Goal: Transaction & Acquisition: Purchase product/service

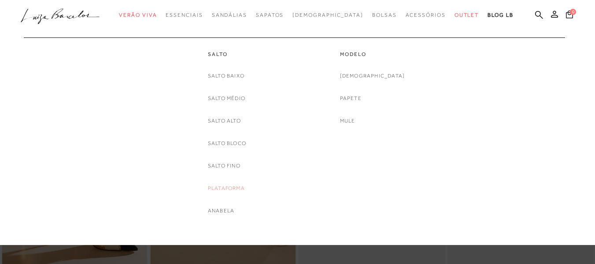
click at [218, 190] on link "Plataforma" at bounding box center [226, 188] width 37 height 9
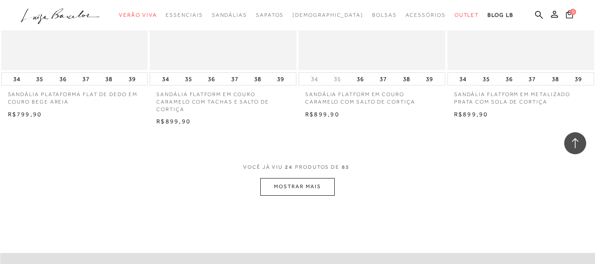
scroll to position [1629, 0]
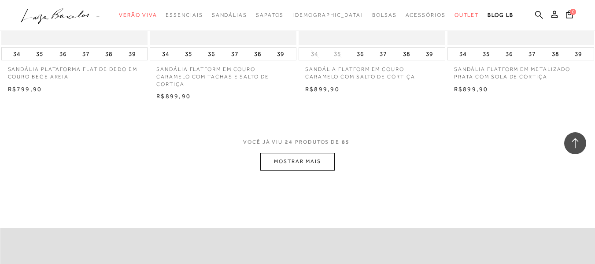
click at [284, 165] on button "MOSTRAR MAIS" at bounding box center [297, 161] width 74 height 17
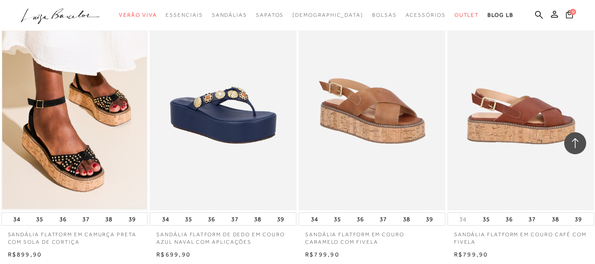
scroll to position [2070, 0]
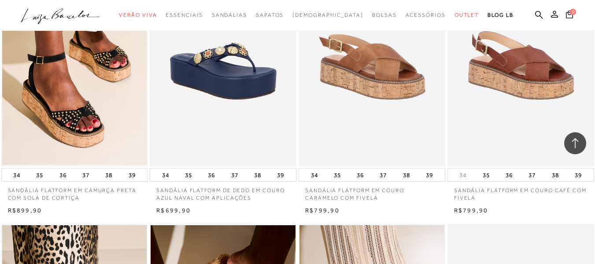
drag, startPoint x: 592, startPoint y: 100, endPoint x: 589, endPoint y: 19, distance: 80.7
click at [589, 19] on div "0" at bounding box center [579, 16] width 32 height 12
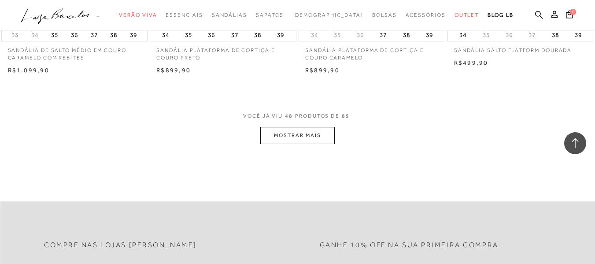
scroll to position [3347, 0]
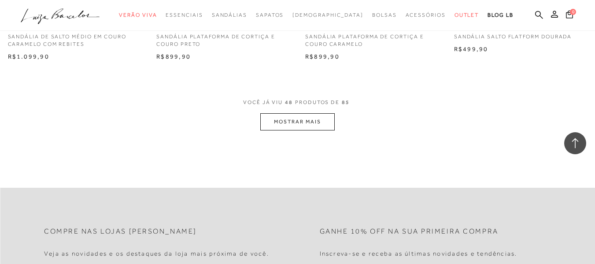
click at [261, 123] on button "MOSTRAR MAIS" at bounding box center [297, 121] width 74 height 17
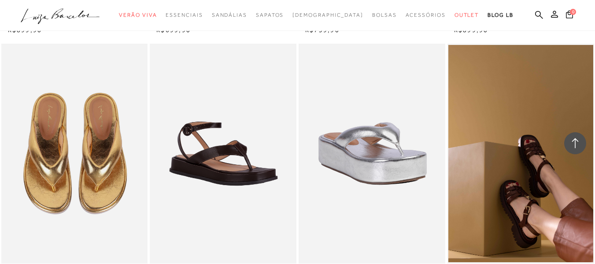
scroll to position [5328, 0]
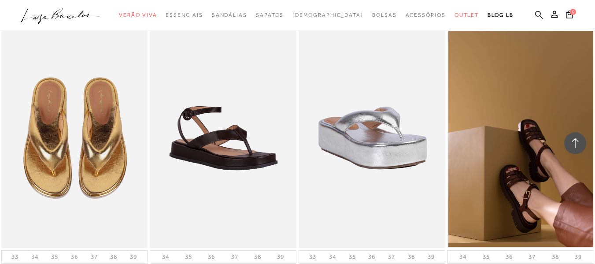
drag, startPoint x: 7, startPoint y: 130, endPoint x: 48, endPoint y: 24, distance: 114.0
click at [18, 27] on div at bounding box center [297, 15] width 595 height 31
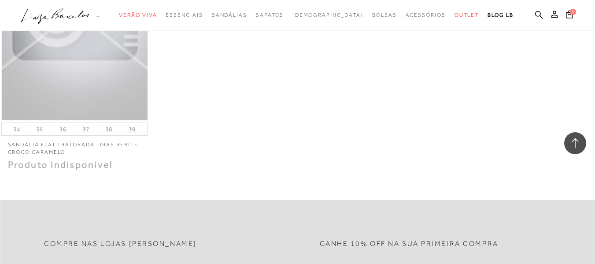
scroll to position [6077, 0]
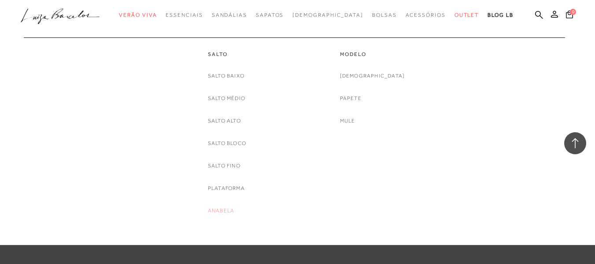
click at [225, 209] on link "Anabela" at bounding box center [221, 210] width 26 height 9
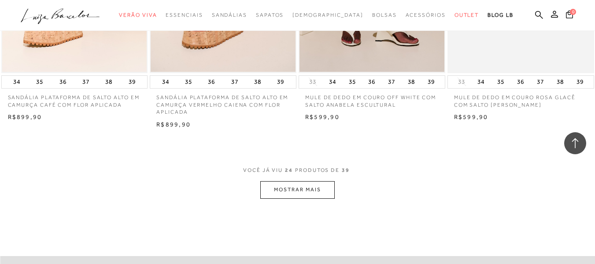
scroll to position [1673, 0]
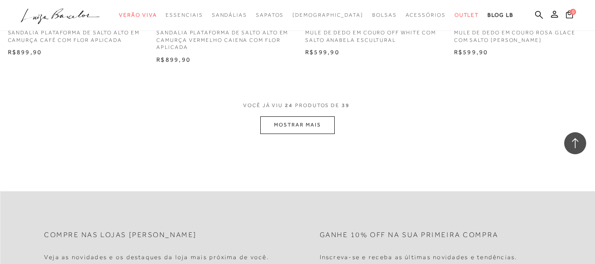
click at [309, 126] on button "MOSTRAR MAIS" at bounding box center [297, 124] width 74 height 17
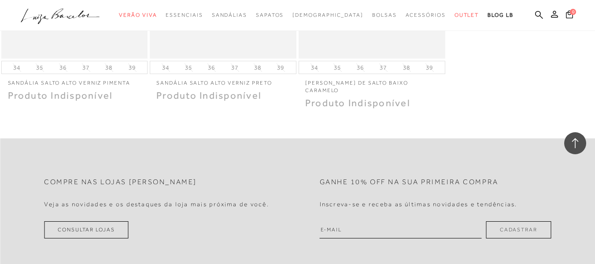
scroll to position [2774, 0]
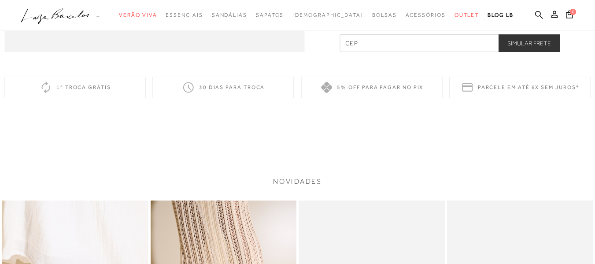
scroll to position [837, 0]
